Goal: Transaction & Acquisition: Purchase product/service

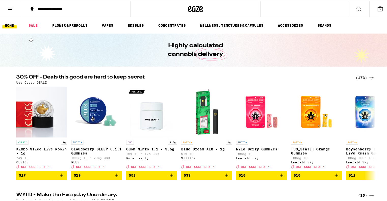
click at [358, 77] on div "(173)" at bounding box center [365, 77] width 19 height 6
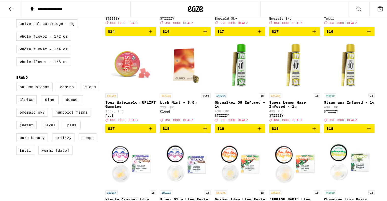
scroll to position [339, 0]
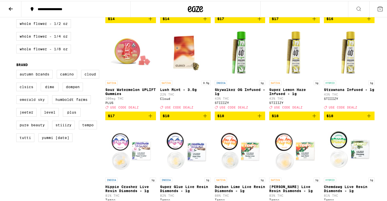
click at [35, 103] on label "Emerald Sky" at bounding box center [32, 98] width 32 height 9
click at [18, 70] on input "Emerald Sky" at bounding box center [17, 70] width 0 height 0
checkbox input "true"
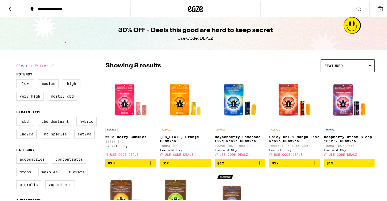
click at [227, 111] on img "Open page for Boysenberry Lemonade Live Resin Gummies from Emerald Sky" at bounding box center [240, 99] width 51 height 51
